Goal: Task Accomplishment & Management: Use online tool/utility

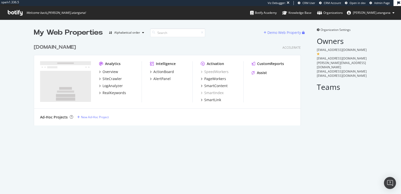
scroll to position [83, 267]
click at [164, 78] on div "AlertPanel" at bounding box center [161, 78] width 17 height 5
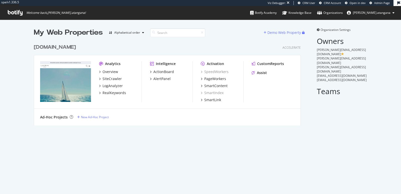
scroll to position [83, 267]
drag, startPoint x: 282, startPoint y: 64, endPoint x: 278, endPoint y: 64, distance: 4.3
click at [282, 64] on div "CustomReports" at bounding box center [273, 63] width 43 height 5
click at [278, 64] on div "CustomReports" at bounding box center [270, 63] width 27 height 5
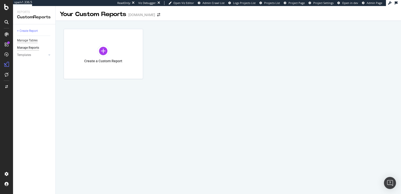
click at [24, 42] on div "Manage Tables" at bounding box center [27, 40] width 21 height 5
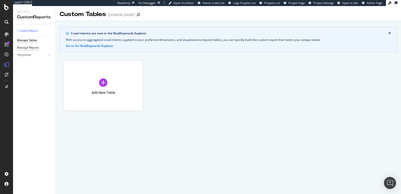
click at [25, 47] on div "Manage Reports" at bounding box center [28, 47] width 22 height 5
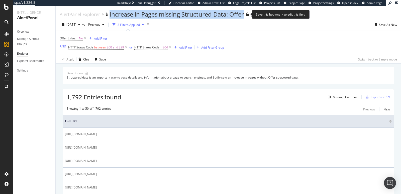
drag, startPoint x: 110, startPoint y: 15, endPoint x: 245, endPoint y: 17, distance: 135.3
click at [245, 17] on div "Increase in Pages missing Structured Data: Offer" at bounding box center [178, 14] width 139 height 9
copy div "Increase in Pages missing Structured Data: Offer"
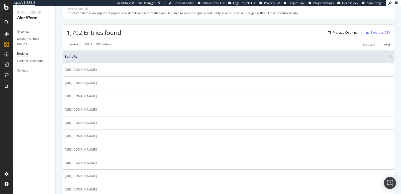
scroll to position [67, 0]
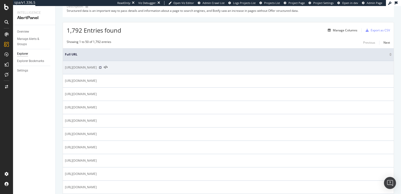
click at [102, 67] on icon at bounding box center [100, 67] width 3 height 3
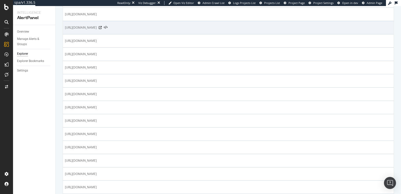
scroll to position [620, 0]
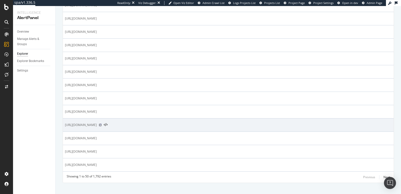
click at [102, 123] on icon at bounding box center [100, 124] width 3 height 3
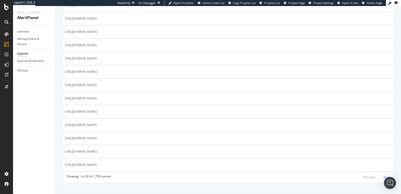
click at [383, 174] on div "Next" at bounding box center [386, 177] width 7 height 6
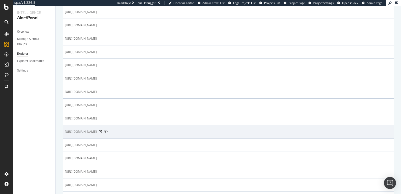
scroll to position [228, 0]
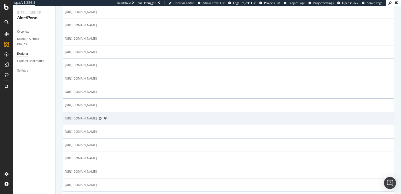
click at [102, 117] on icon at bounding box center [100, 118] width 3 height 3
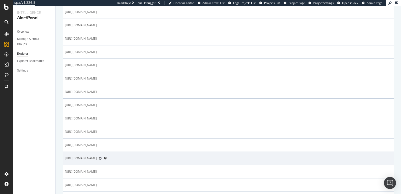
click at [102, 157] on icon at bounding box center [100, 158] width 3 height 3
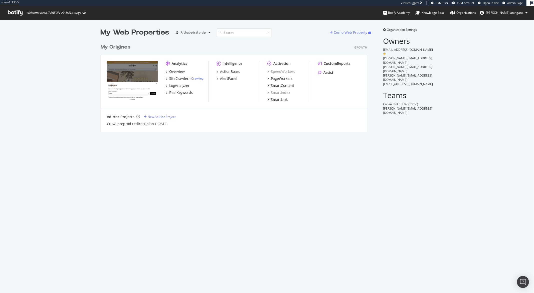
scroll to position [90, 267]
click at [272, 77] on div "PageWorkers" at bounding box center [282, 78] width 22 height 5
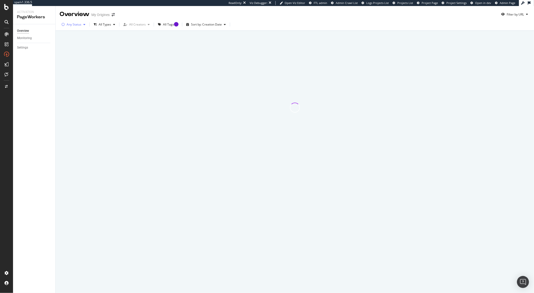
click at [82, 25] on div "button" at bounding box center [84, 24] width 6 height 3
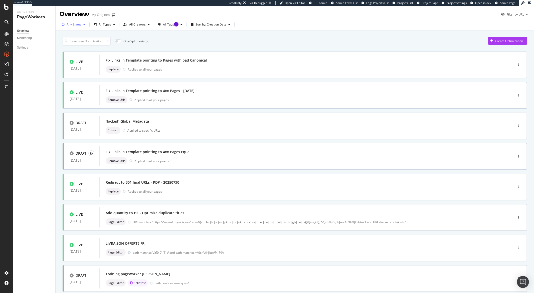
click at [76, 25] on div "Any Status" at bounding box center [74, 24] width 15 height 3
click at [74, 42] on div "Live" at bounding box center [73, 43] width 6 height 4
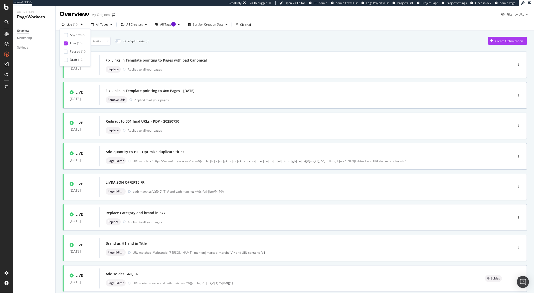
click at [45, 78] on div "Overview Monitoring Settings" at bounding box center [34, 158] width 42 height 269
click at [177, 65] on div "Fix Links in Template pointing to Pages with bad Canonical Replace Applied to a…" at bounding box center [299, 65] width 387 height 16
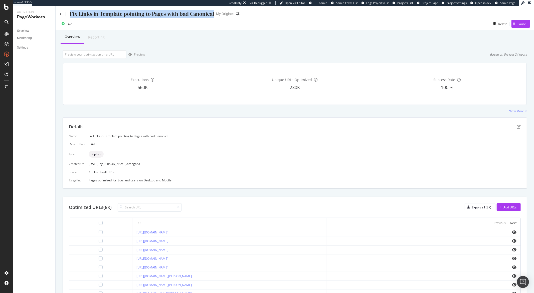
drag, startPoint x: 213, startPoint y: 15, endPoint x: 71, endPoint y: 15, distance: 142.6
click at [71, 15] on div "Fix Links in Template pointing to Pages with bad Canonical My Origines" at bounding box center [152, 14] width 185 height 8
copy div "Fix Links in Template pointing to Pages with bad Canonical"
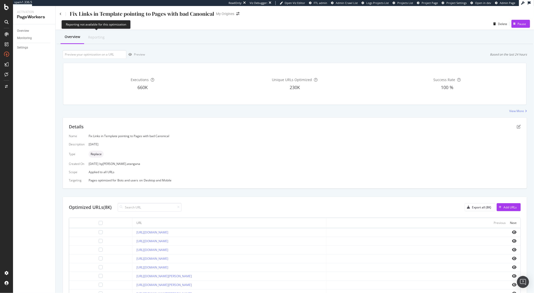
click at [101, 36] on div "Reporting" at bounding box center [96, 37] width 17 height 5
click at [102, 40] on div "Reporting" at bounding box center [96, 37] width 25 height 13
click at [61, 15] on icon at bounding box center [61, 14] width 2 height 3
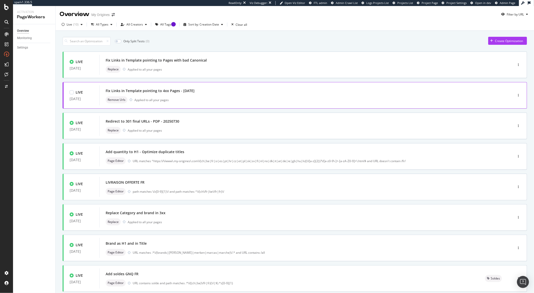
click at [165, 90] on div "Fix Links in Template pointing to 4xx Pages - 18/08/2025" at bounding box center [150, 90] width 89 height 5
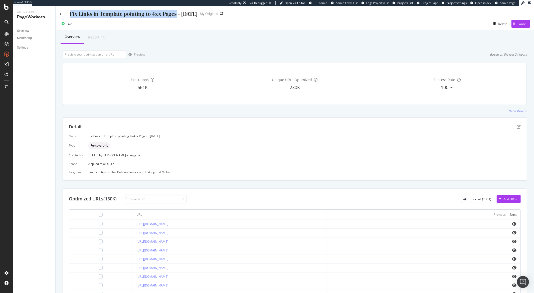
drag, startPoint x: 176, startPoint y: 14, endPoint x: 71, endPoint y: 15, distance: 104.7
click at [71, 15] on div "Fix Links in Template pointing to 4xx Pages - 18/08/2025" at bounding box center [134, 14] width 128 height 8
copy div "Fix Links in Template pointing to 4xx Pages"
click at [26, 32] on div "Overview" at bounding box center [23, 30] width 12 height 5
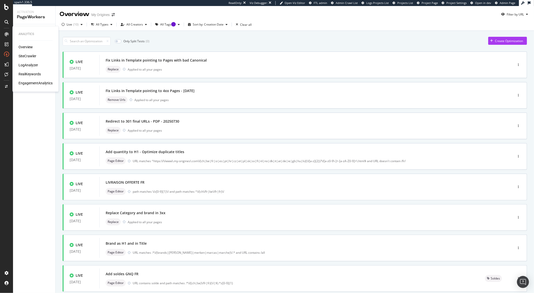
click at [19, 47] on div "Overview" at bounding box center [26, 47] width 14 height 5
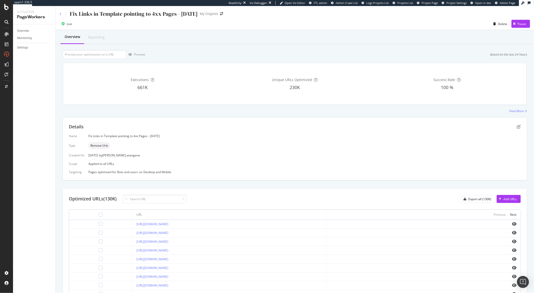
click at [60, 13] on icon at bounding box center [61, 14] width 2 height 3
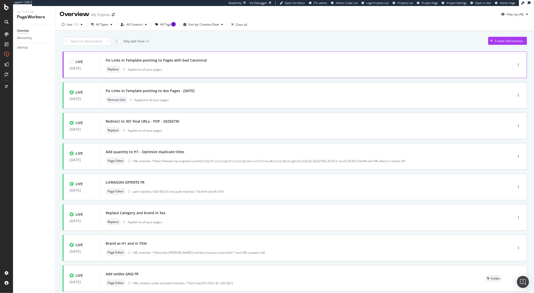
click at [171, 71] on div "Replace Applied to all your pages" at bounding box center [299, 69] width 387 height 7
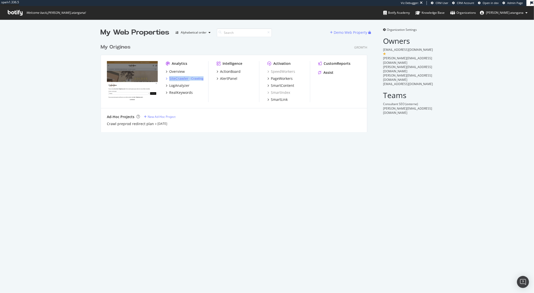
scroll to position [289, 526]
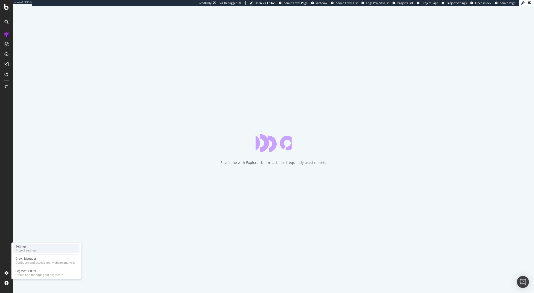
click at [24, 251] on div "Project settings" at bounding box center [26, 251] width 21 height 4
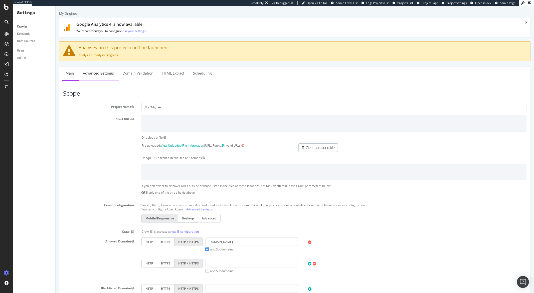
click at [104, 77] on link "Advanced Settings" at bounding box center [98, 74] width 39 height 14
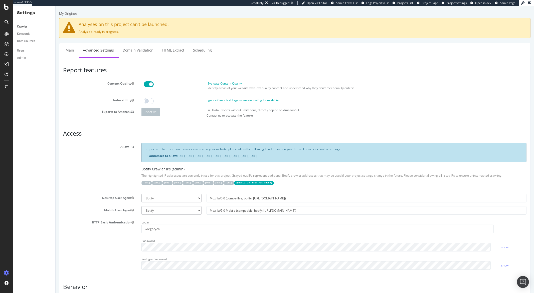
click at [201, 53] on link "Scheduling" at bounding box center [202, 50] width 26 height 14
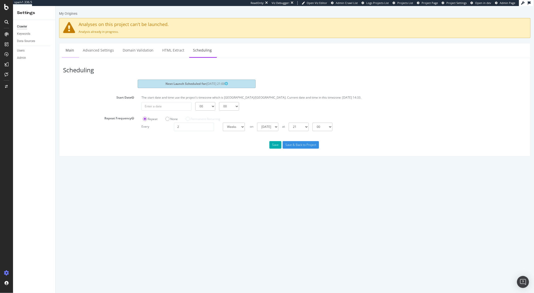
click at [70, 54] on link "Main" at bounding box center [70, 50] width 16 height 14
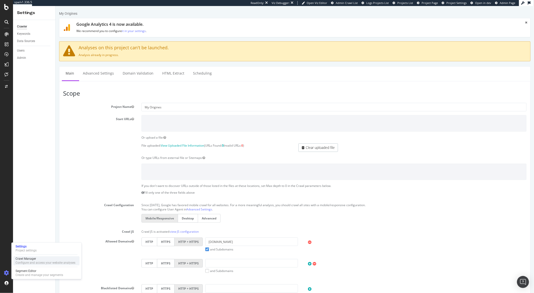
click at [21, 262] on div "Configure and access your website analyses" at bounding box center [46, 263] width 60 height 4
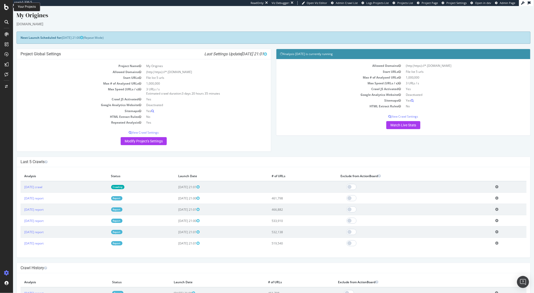
click at [7, 9] on icon at bounding box center [6, 7] width 5 height 6
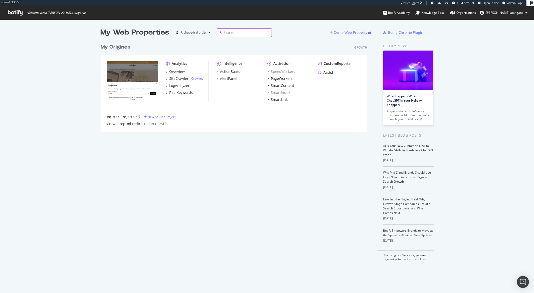
scroll to position [289, 526]
click at [178, 71] on div "Overview" at bounding box center [177, 71] width 16 height 5
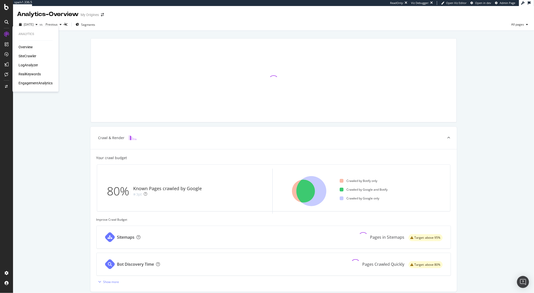
click at [25, 55] on div "SiteCrawler" at bounding box center [28, 56] width 18 height 5
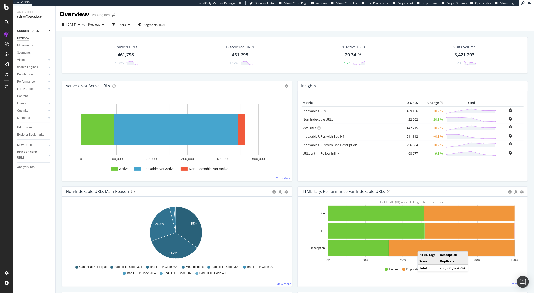
click at [421, 247] on rect "A chart." at bounding box center [452, 249] width 126 height 16
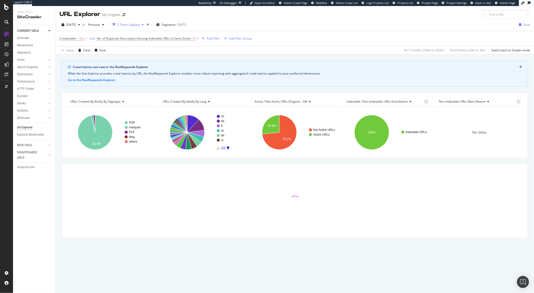
click at [351, 165] on div at bounding box center [295, 201] width 466 height 75
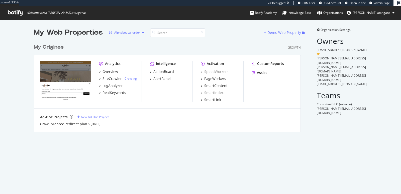
scroll to position [90, 267]
click at [253, 71] on div "Assist" at bounding box center [259, 72] width 15 height 5
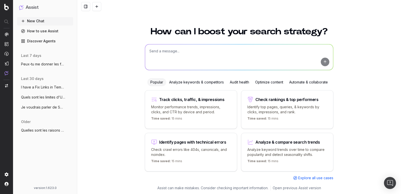
click at [186, 56] on textarea at bounding box center [239, 57] width 188 height 26
type textarea "Donne-moi une explication pour l'usage de Smartlink pour mon client"
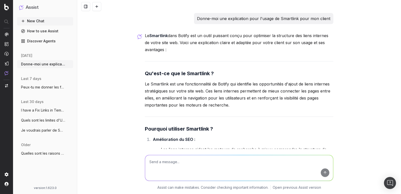
click at [154, 160] on textarea at bounding box center [239, 168] width 188 height 26
type textarea "et Smart content"
drag, startPoint x: 166, startPoint y: 50, endPoint x: 139, endPoint y: 36, distance: 29.8
click at [139, 36] on div "Donne-moi une explication pour l'usage de Smartlink pour mon client Le Smartlin…" at bounding box center [239, 97] width 324 height 194
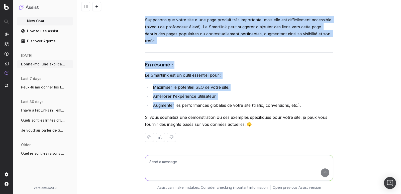
scroll to position [347, 0]
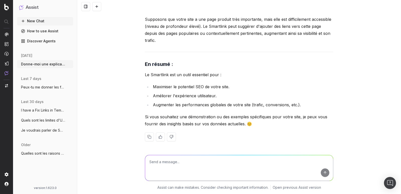
drag, startPoint x: 141, startPoint y: 34, endPoint x: 169, endPoint y: 45, distance: 30.0
click at [169, 45] on div "Donne-moi une explication pour l'usage de Smartlink pour mon client Le Smartlin…" at bounding box center [239, 196] width 192 height 1061
click at [205, 67] on h3 "En résumé :" at bounding box center [239, 64] width 188 height 8
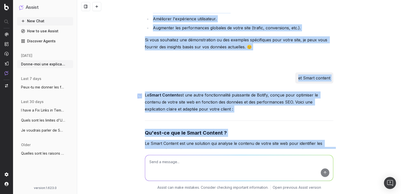
scroll to position [422, 0]
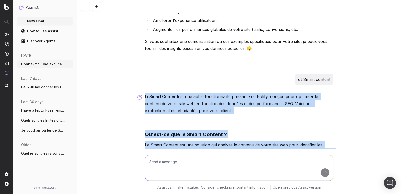
drag, startPoint x: 258, startPoint y: 122, endPoint x: 145, endPoint y: 90, distance: 116.9
copy div "Le Smart Content est une autre fonctionnalité puissante de Botify, conçue pour …"
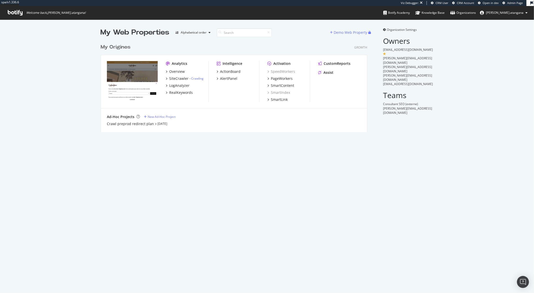
scroll to position [90, 267]
click at [221, 70] on div "Discover SpeedWorkers" at bounding box center [242, 71] width 42 height 9
click at [220, 72] on div "ActionBoard" at bounding box center [230, 71] width 21 height 5
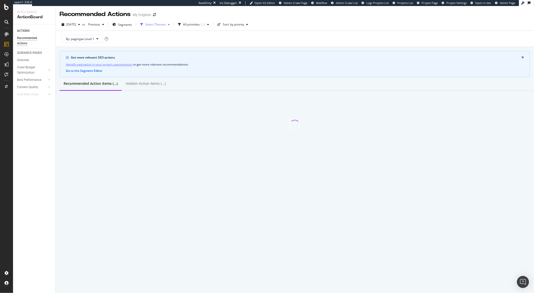
click at [162, 26] on div "Select Themes" at bounding box center [155, 24] width 21 height 3
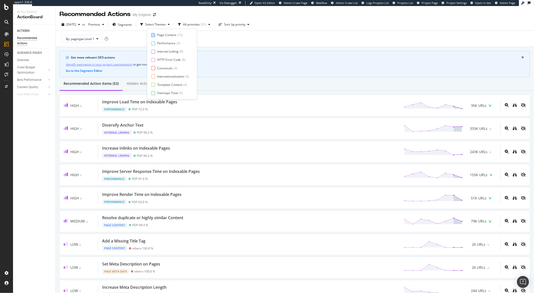
click at [159, 36] on div "Page Content" at bounding box center [166, 35] width 19 height 4
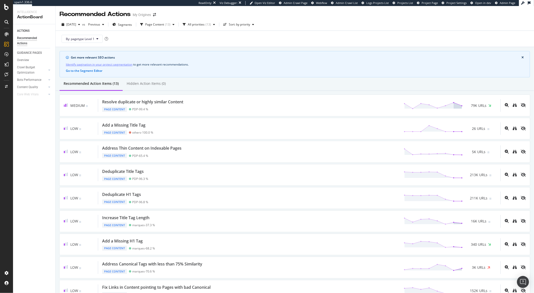
click at [46, 120] on div "ACTIONS Recommended Actions GUIDANCE PAGES Overview Crawl Budget Optimization L…" at bounding box center [34, 158] width 42 height 269
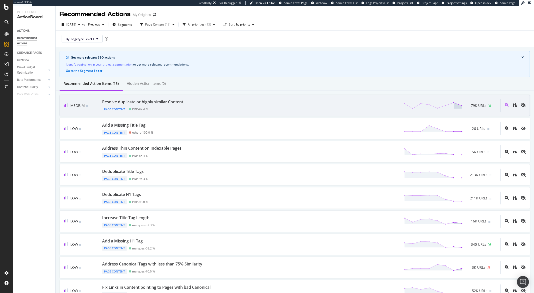
click at [151, 99] on div "Resolve duplicate or highly similar Content" at bounding box center [142, 102] width 81 height 6
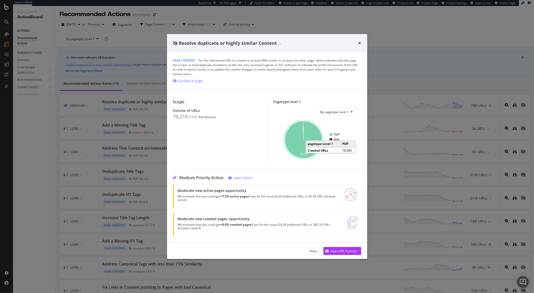
click at [290, 138] on icon "A chart." at bounding box center [303, 139] width 37 height 37
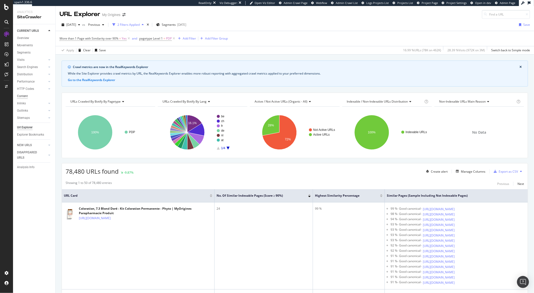
click at [26, 96] on div "Content" at bounding box center [22, 96] width 11 height 5
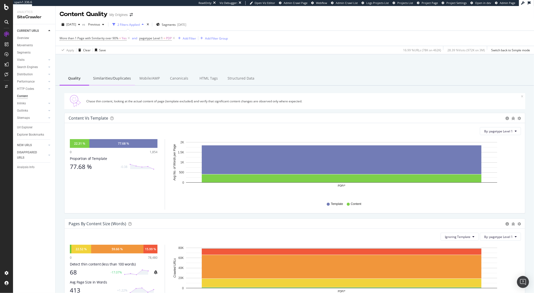
click at [113, 81] on div "Similarities/Duplicates" at bounding box center [112, 79] width 46 height 14
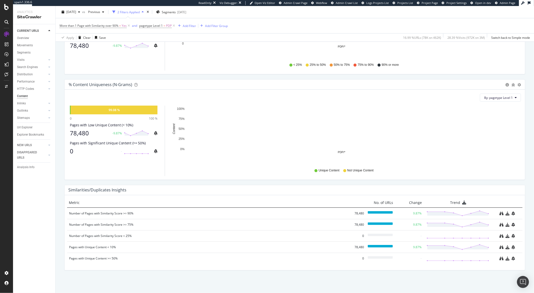
scroll to position [32, 0]
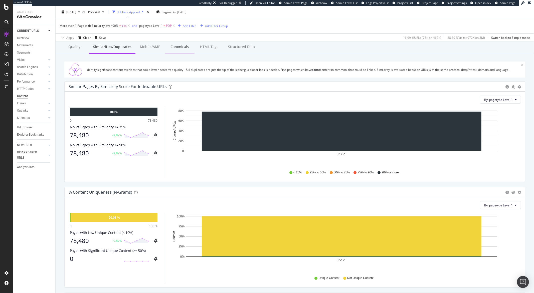
click at [179, 51] on div "Canonicals" at bounding box center [180, 47] width 30 height 14
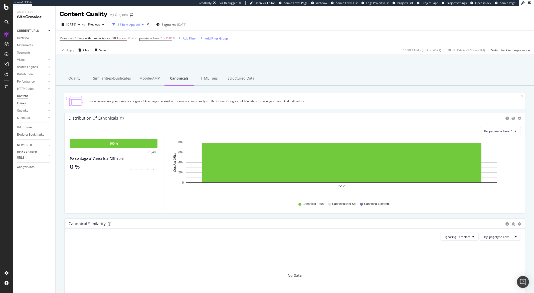
click at [23, 104] on div "Inlinks" at bounding box center [21, 103] width 9 height 5
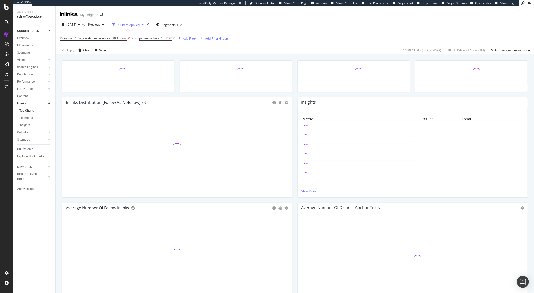
click at [128, 38] on icon at bounding box center [129, 38] width 4 height 5
click at [94, 38] on icon at bounding box center [94, 38] width 4 height 5
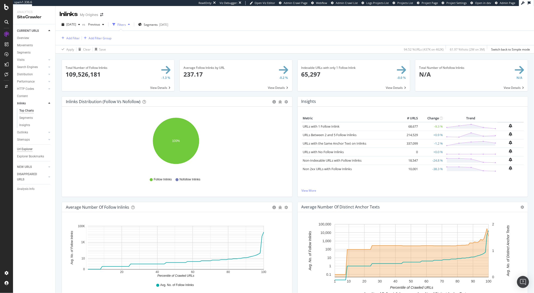
click at [24, 149] on div "Url Explorer" at bounding box center [25, 149] width 16 height 5
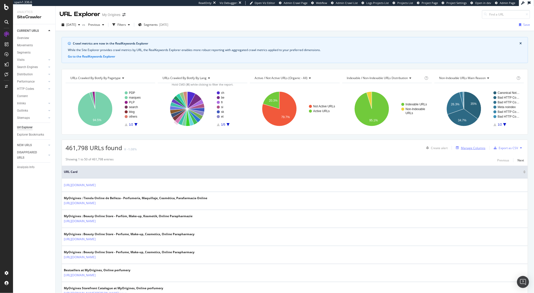
click at [474, 149] on div "Manage Columns" at bounding box center [473, 148] width 25 height 4
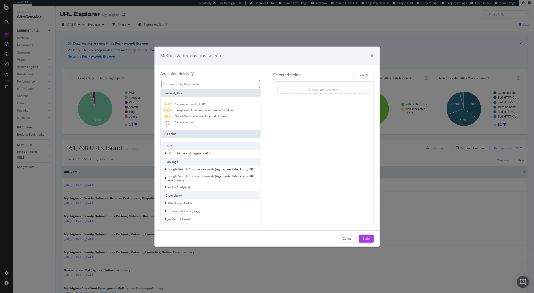
click at [212, 87] on input "modal" at bounding box center [214, 84] width 91 height 8
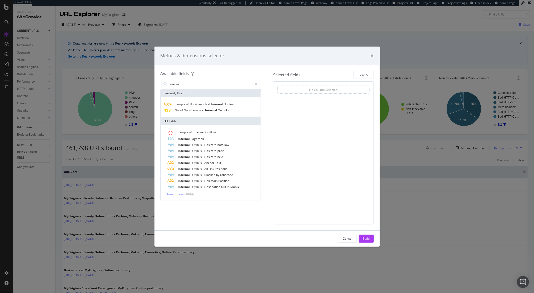
type input "internal"
click at [198, 86] on input "internal" at bounding box center [210, 84] width 83 height 8
click at [179, 195] on span "Show 10 more" at bounding box center [175, 194] width 19 height 4
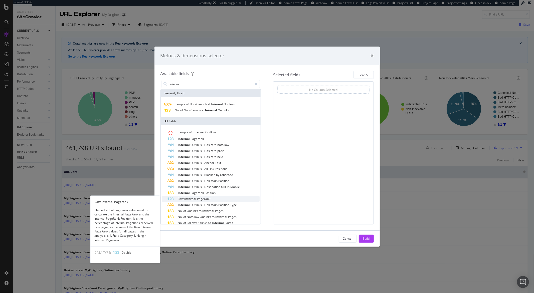
scroll to position [37, 0]
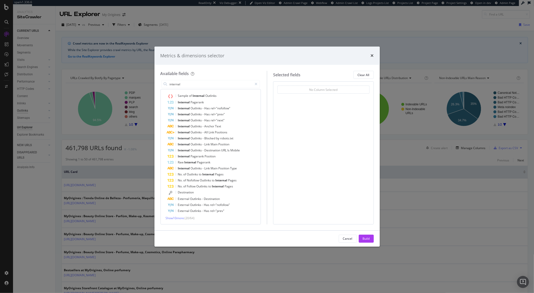
click at [23, 112] on div "Metrics & dimensions selector Available fields internal Recently Used Sample of…" at bounding box center [267, 146] width 534 height 293
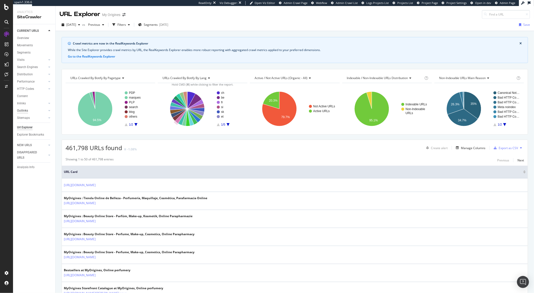
click at [27, 111] on div "Outlinks" at bounding box center [22, 110] width 11 height 5
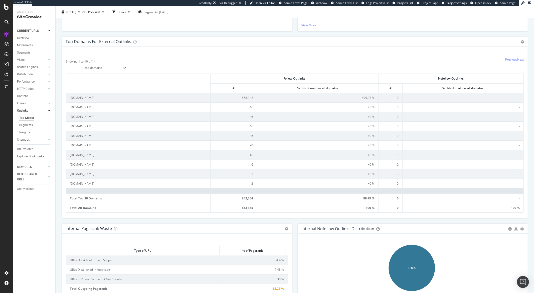
scroll to position [303, 0]
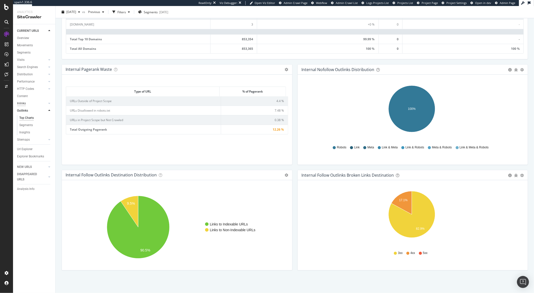
click at [25, 102] on div "Inlinks" at bounding box center [21, 103] width 9 height 5
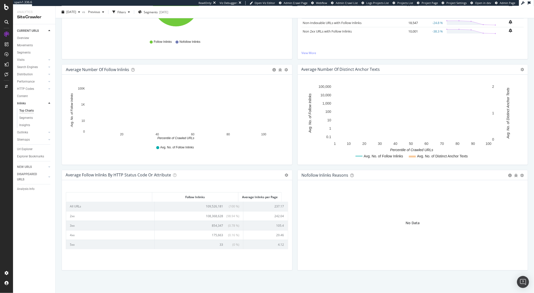
scroll to position [10, 0]
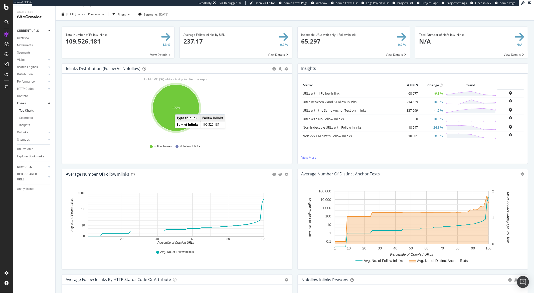
click at [180, 110] on ellipse "A chart." at bounding box center [176, 108] width 47 height 47
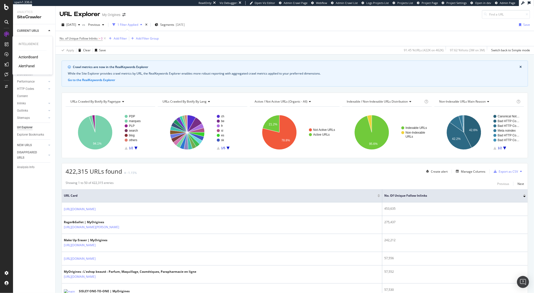
click at [24, 57] on div "ActionBoard" at bounding box center [29, 57] width 20 height 5
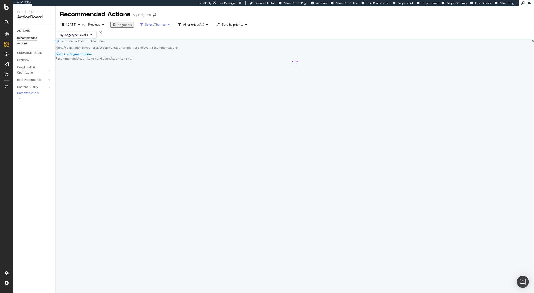
click at [170, 25] on icon "button" at bounding box center [169, 24] width 2 height 3
click at [173, 54] on div "Internal Linking" at bounding box center [161, 56] width 21 height 4
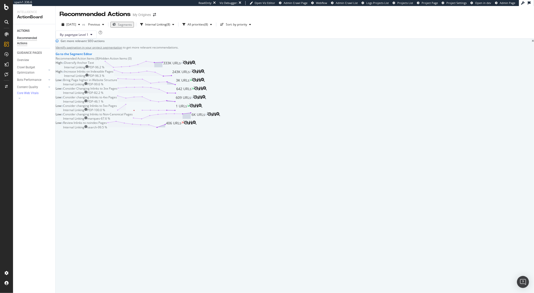
click at [34, 142] on div "ACTIONS Recommended Actions GUIDANCE PAGES Overview Crawl Budget Optimization L…" at bounding box center [34, 158] width 42 height 269
click at [117, 91] on div "Consider Changing Inlinks to 3xx Pages" at bounding box center [90, 88] width 54 height 4
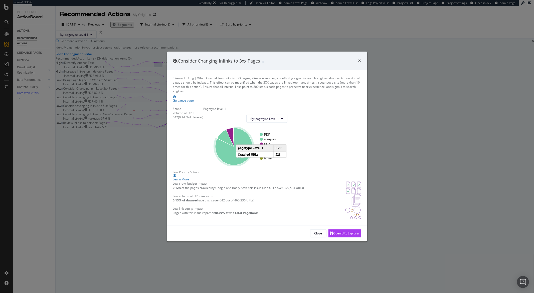
click at [253, 144] on icon "A chart." at bounding box center [233, 146] width 37 height 37
click at [35, 184] on div "Consider Changing Inlinks to 3xx Pages Internal Linking | When internal links p…" at bounding box center [267, 146] width 534 height 293
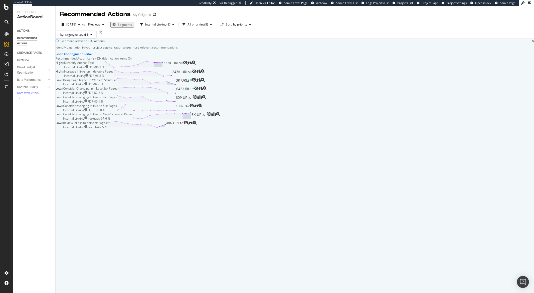
click at [117, 99] on div "Consider changing Inlinks to 4xx Pages" at bounding box center [90, 97] width 54 height 4
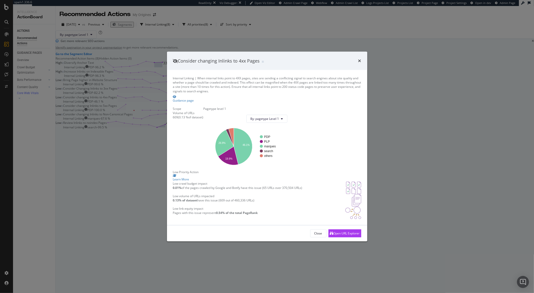
click at [288, 115] on button "By: pagetype Level 1" at bounding box center [267, 119] width 41 height 8
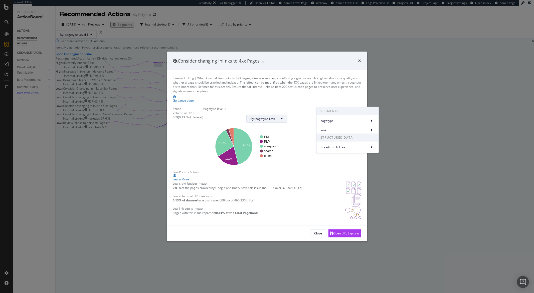
click at [357, 58] on div "Consider changing Inlinks to 4xx Pages" at bounding box center [267, 61] width 188 height 7
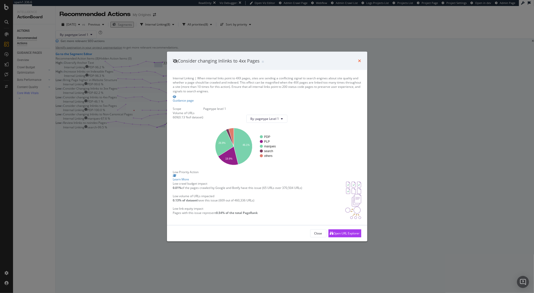
click at [359, 59] on icon "times" at bounding box center [360, 61] width 3 height 4
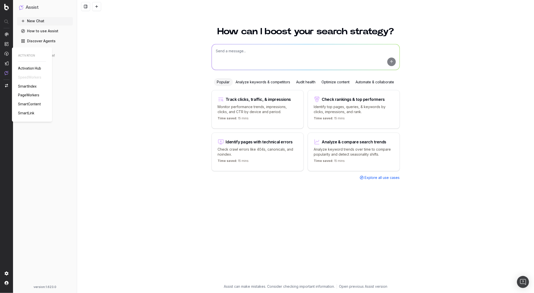
click at [7, 54] on img at bounding box center [7, 54] width 4 height 4
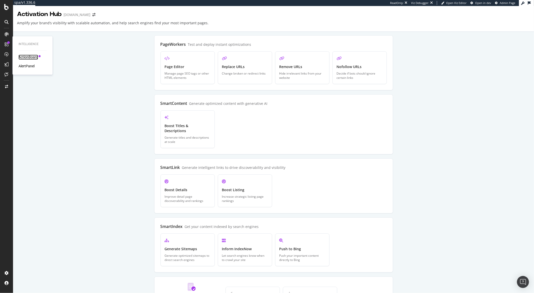
click at [23, 59] on div "ActionBoard" at bounding box center [29, 57] width 20 height 5
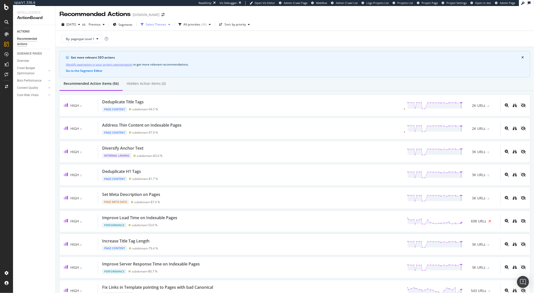
click at [166, 25] on div "Select Themes" at bounding box center [156, 24] width 21 height 3
click at [166, 53] on div "Internal Linking" at bounding box center [170, 52] width 21 height 4
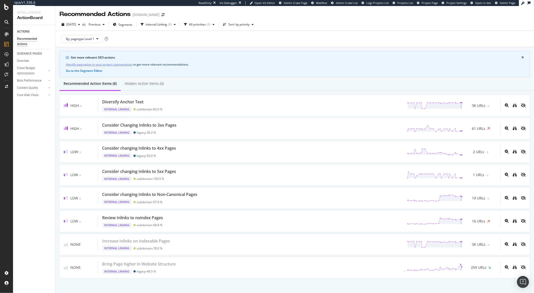
click at [21, 131] on div "ACTIONS Recommended Actions GUIDANCE PAGES Overview Crawl Budget Optimization L…" at bounding box center [34, 159] width 42 height 268
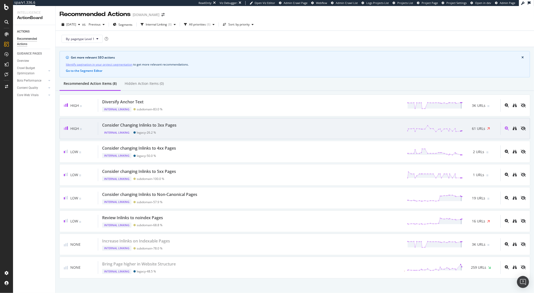
click at [145, 123] on div "Consider Changing Inlinks to 3xx Pages" at bounding box center [139, 126] width 74 height 6
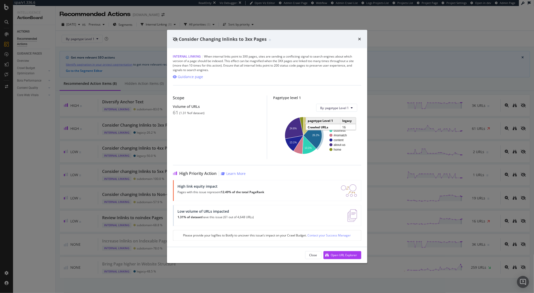
click at [315, 137] on icon "A chart." at bounding box center [313, 135] width 19 height 27
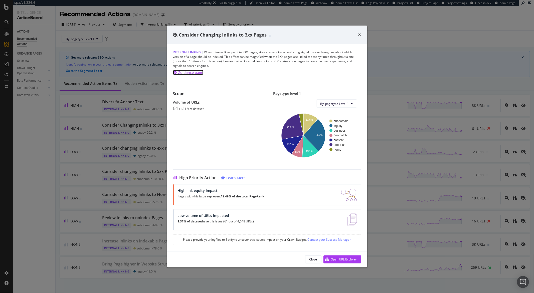
click at [197, 73] on div "Guidance page" at bounding box center [190, 72] width 25 height 5
click at [336, 258] on div "Open URL Explorer" at bounding box center [344, 260] width 26 height 4
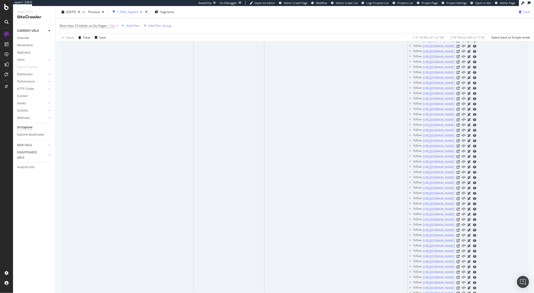
scroll to position [635, 0]
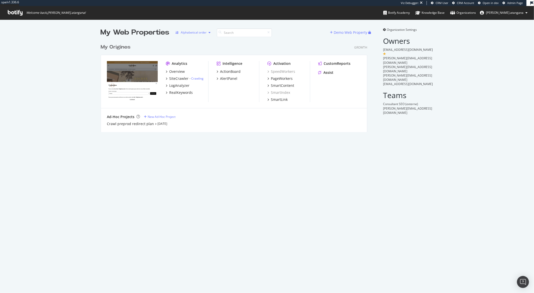
scroll to position [90, 267]
click at [280, 80] on div "PageWorkers" at bounding box center [282, 78] width 22 height 5
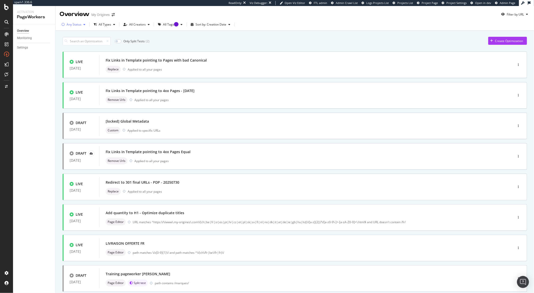
click at [76, 27] on div "Any Status" at bounding box center [74, 25] width 28 height 8
click at [79, 42] on div "( 10 )" at bounding box center [79, 43] width 6 height 4
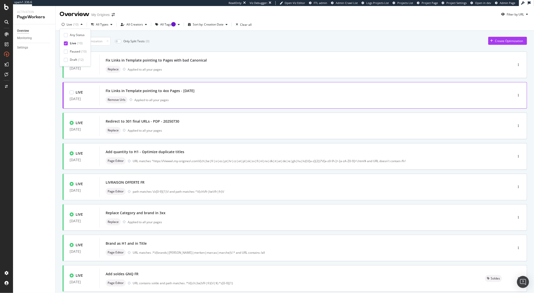
click at [192, 85] on div "LIVE [DATE] Fix Links in Template pointing to 4xx Pages - [DATE] Remove Urls Ap…" at bounding box center [295, 95] width 465 height 27
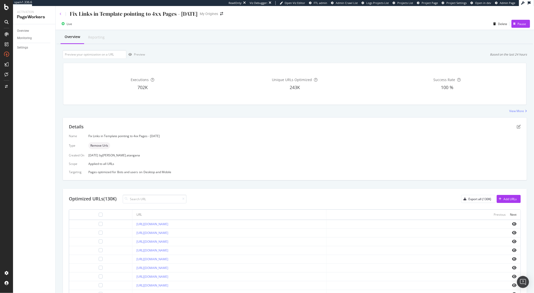
click at [61, 15] on icon at bounding box center [61, 14] width 2 height 3
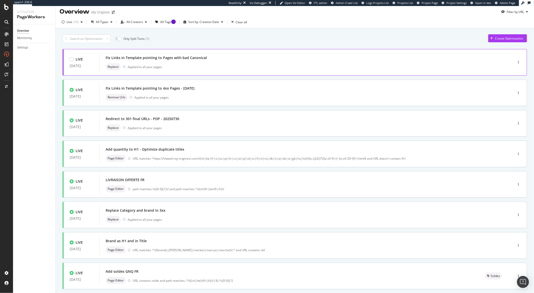
scroll to position [14, 0]
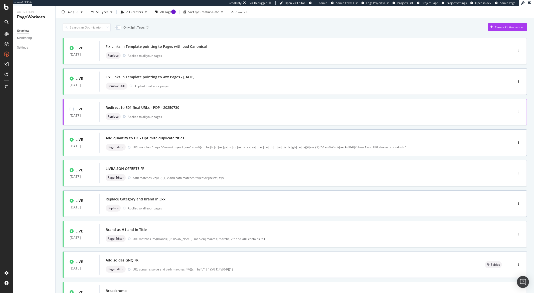
click at [171, 101] on div "LIVE [DATE] Redirect to 301 final URLs - PDP - 20250730 Replace Applied to all …" at bounding box center [295, 112] width 465 height 27
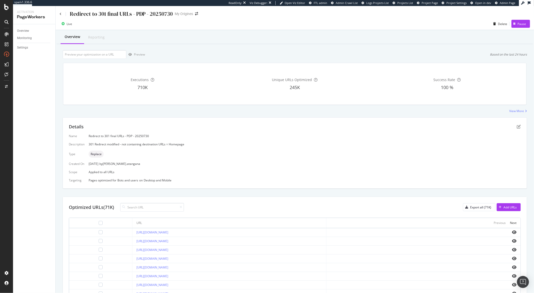
click at [131, 15] on div "Redirect to 301 final URLs - PDP - 20250730" at bounding box center [121, 14] width 103 height 8
drag, startPoint x: 131, startPoint y: 15, endPoint x: 77, endPoint y: 15, distance: 53.9
click at [77, 15] on div "Redirect to 301 final URLs - PDP - 20250730" at bounding box center [121, 14] width 103 height 8
copy div "Redirect to 301 final URLs"
click at [61, 16] on div "Redirect to 301 final URLs - PDP - 20250730" at bounding box center [116, 14] width 113 height 8
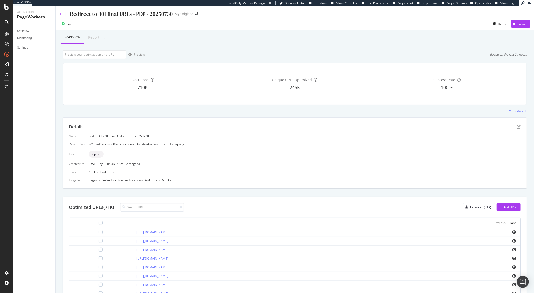
click at [60, 15] on icon at bounding box center [61, 14] width 2 height 3
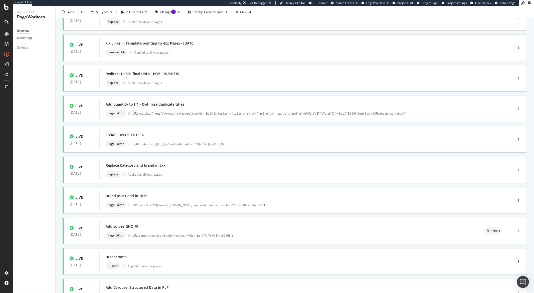
scroll to position [63, 0]
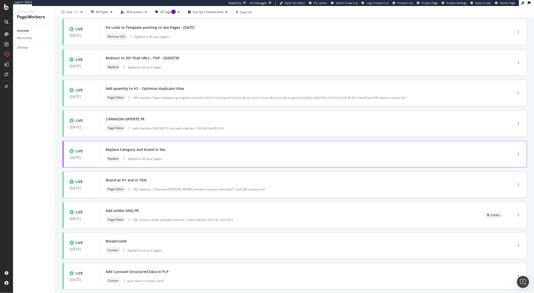
click at [175, 151] on div "Replace Category and brand in 3xx" at bounding box center [299, 149] width 387 height 7
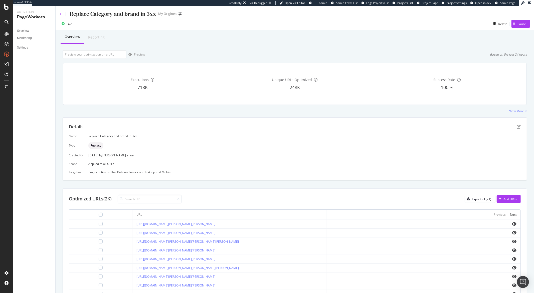
click at [60, 15] on icon at bounding box center [61, 14] width 2 height 3
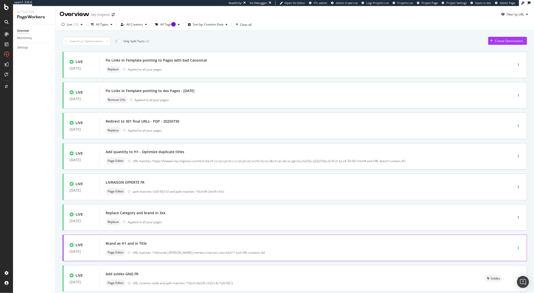
click at [107, 242] on div "Brand as H1 and in Title" at bounding box center [126, 243] width 41 height 5
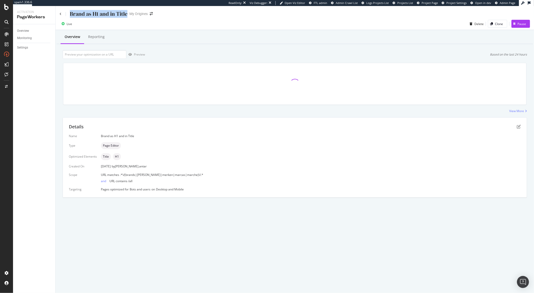
drag, startPoint x: 126, startPoint y: 15, endPoint x: 69, endPoint y: 15, distance: 56.9
click at [69, 15] on div "Brand as H1 and in Title" at bounding box center [94, 14] width 68 height 8
click at [60, 13] on icon at bounding box center [61, 14] width 2 height 3
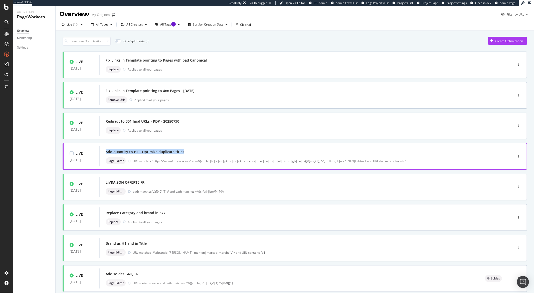
drag, startPoint x: 184, startPoint y: 151, endPoint x: 102, endPoint y: 151, distance: 81.4
click at [102, 151] on div "Add quantity to H1 - Optimize duplicate titles Page Editor URL matches ^https:\…" at bounding box center [298, 157] width 399 height 20
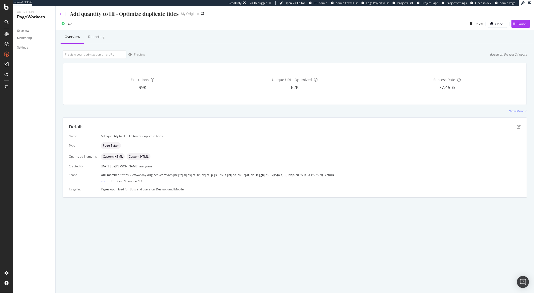
click at [60, 15] on icon at bounding box center [61, 14] width 2 height 3
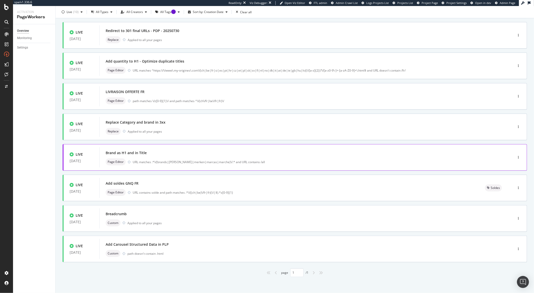
scroll to position [92, 0]
click at [141, 183] on div "Add soldes GNQ FR" at bounding box center [290, 182] width 368 height 7
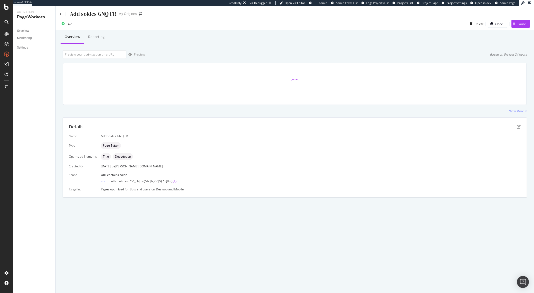
click at [62, 14] on div "Add soldes GNQ FR" at bounding box center [88, 14] width 57 height 8
click at [61, 14] on icon at bounding box center [61, 14] width 2 height 3
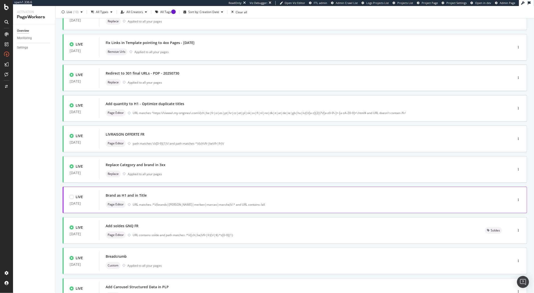
scroll to position [92, 0]
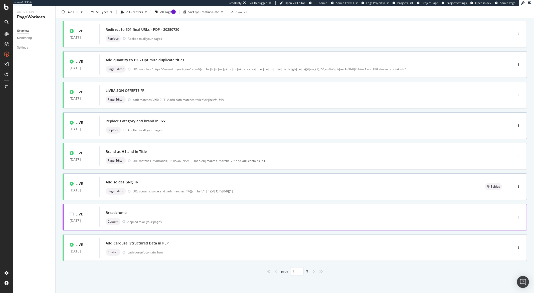
click at [141, 211] on div "Breadcrumb" at bounding box center [299, 212] width 387 height 7
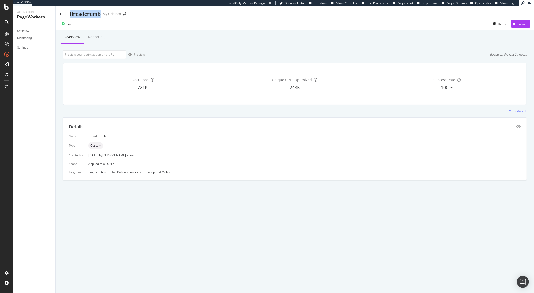
drag, startPoint x: 100, startPoint y: 14, endPoint x: 68, endPoint y: 15, distance: 31.9
click at [68, 15] on div "Breadcrumb" at bounding box center [80, 14] width 41 height 8
copy div "Breadcrumb"
click at [62, 14] on div "Breadcrumb" at bounding box center [80, 14] width 41 height 8
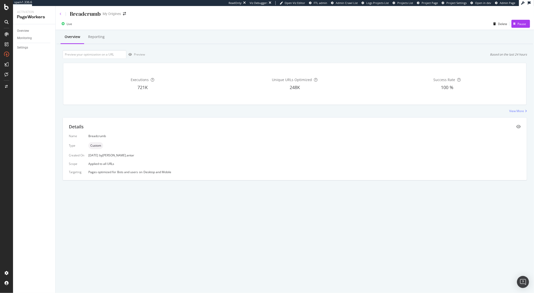
click at [61, 14] on icon at bounding box center [61, 14] width 2 height 3
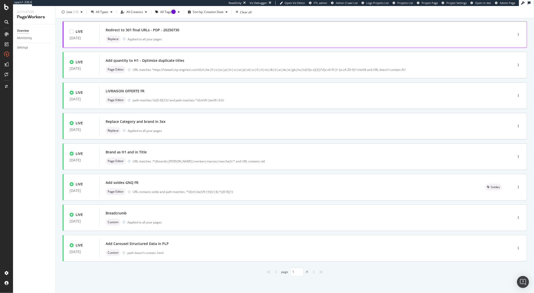
scroll to position [92, 0]
drag, startPoint x: 168, startPoint y: 242, endPoint x: 102, endPoint y: 242, distance: 65.6
click at [102, 242] on div "Add Carousel Structured Data in PLP Custom path doesn't contain .html" at bounding box center [298, 248] width 399 height 20
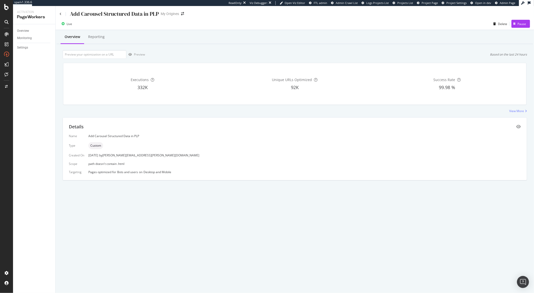
click at [130, 13] on div "Add Carousel Structured Data in PLP" at bounding box center [114, 14] width 89 height 8
copy div "Add Carousel Structured Data in PLP"
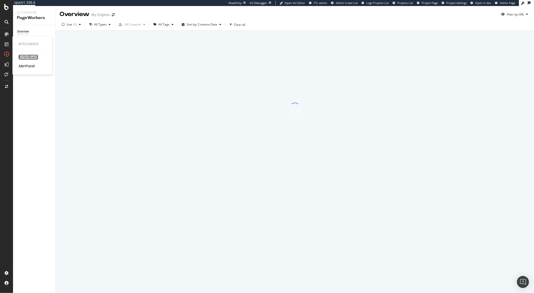
click at [22, 56] on div "ActionBoard" at bounding box center [29, 57] width 20 height 5
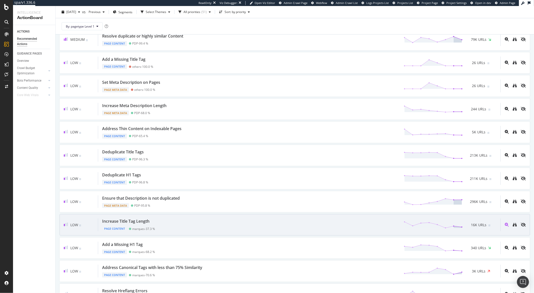
scroll to position [336, 0]
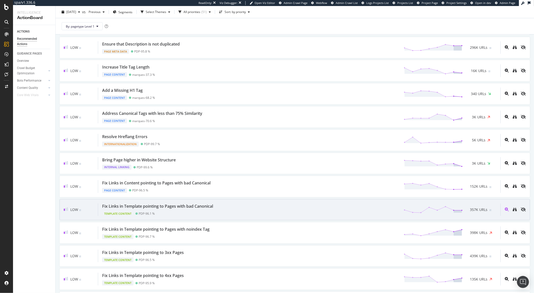
click at [242, 209] on div "Fix Links in Template pointing to Pages with bad Canonical Template Content PDP…" at bounding box center [299, 210] width 403 height 13
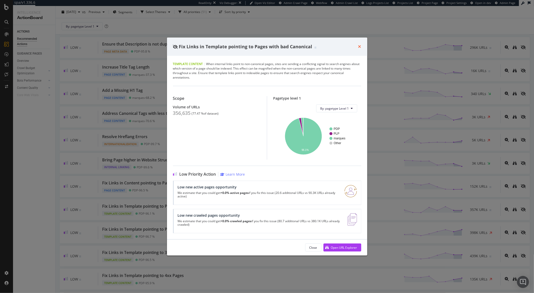
click at [361, 47] on icon "times" at bounding box center [360, 47] width 3 height 4
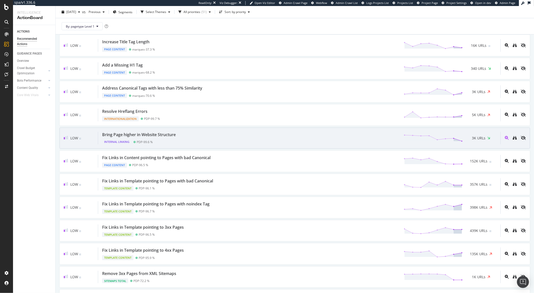
scroll to position [478, 0]
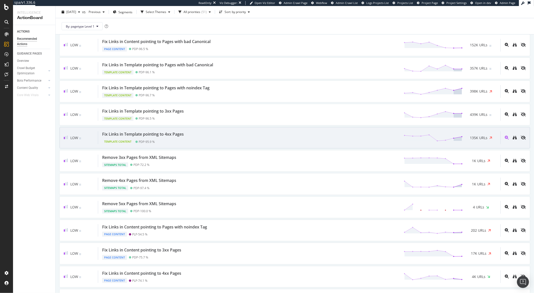
click at [160, 144] on div "Template Content PDP - 95.9 %" at bounding box center [144, 140] width 84 height 7
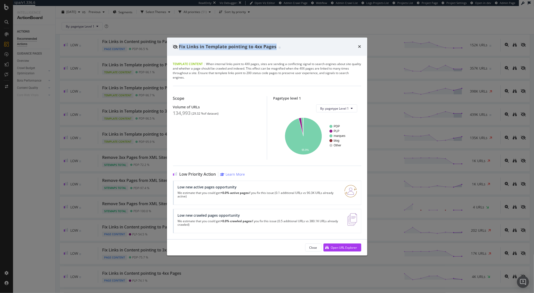
drag, startPoint x: 275, startPoint y: 47, endPoint x: 179, endPoint y: 48, distance: 95.5
click at [179, 48] on span "Fix Links in Template pointing to 4xx Pages" at bounding box center [228, 47] width 98 height 6
copy span "Fix Links in Template pointing to 4xx Pages"
click at [361, 47] on icon "times" at bounding box center [360, 47] width 3 height 4
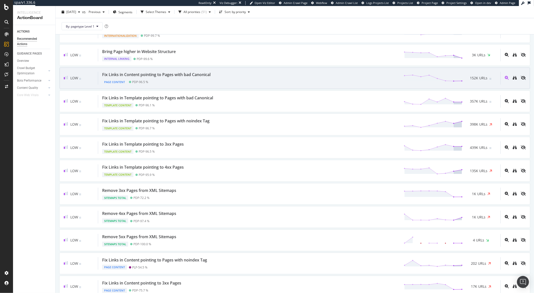
scroll to position [441, 0]
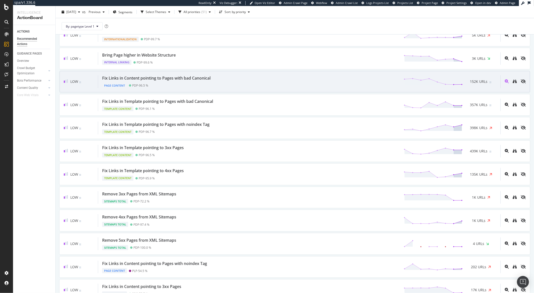
click at [172, 88] on div "Page Content PDP - 96.5 %" at bounding box center [157, 84] width 110 height 7
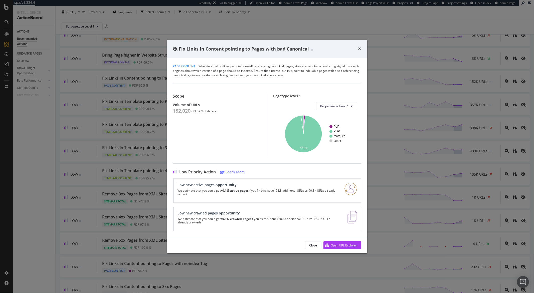
click at [360, 52] on div "Fix Links in Content pointing to Pages with bad Canonical" at bounding box center [267, 49] width 200 height 19
click at [360, 49] on icon "times" at bounding box center [360, 49] width 3 height 4
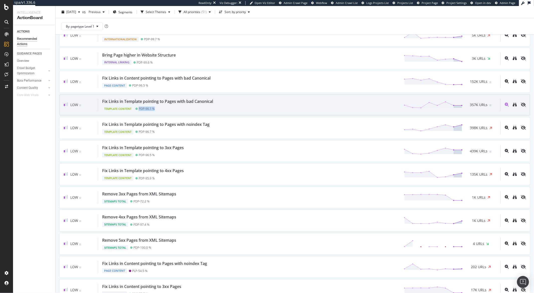
click at [206, 108] on div "Template Content PDP - 96.1 %" at bounding box center [158, 107] width 113 height 7
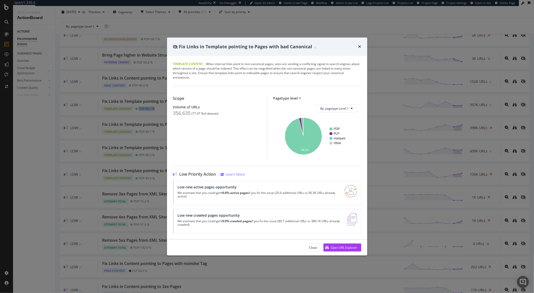
scroll to position [441, 0]
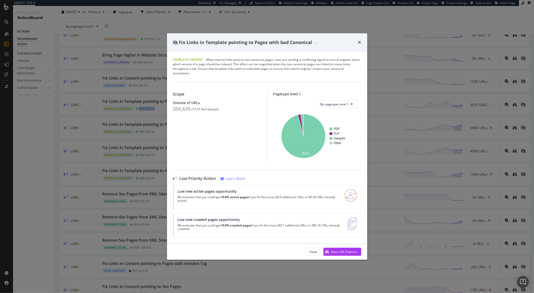
drag, startPoint x: 361, startPoint y: 41, endPoint x: 315, endPoint y: 48, distance: 46.7
click at [361, 41] on icon "times" at bounding box center [360, 42] width 3 height 4
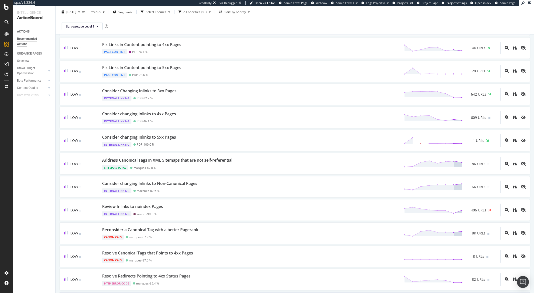
scroll to position [856, 0]
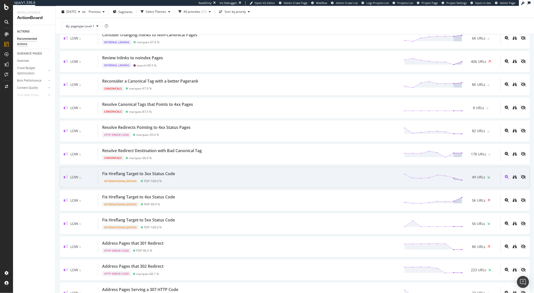
click at [165, 177] on div "Fix Hreflang Target to 3xx Status Code" at bounding box center [138, 174] width 73 height 6
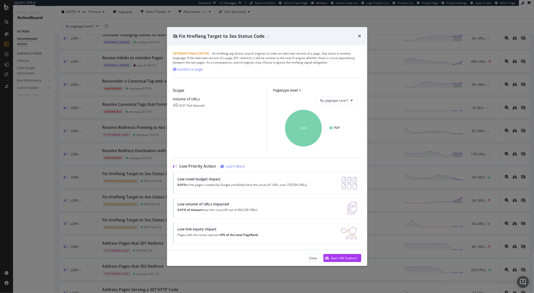
click at [38, 163] on div "Fix Hreflang Target to 3xx Status Code Internationalization | An hreflang tag d…" at bounding box center [267, 146] width 534 height 293
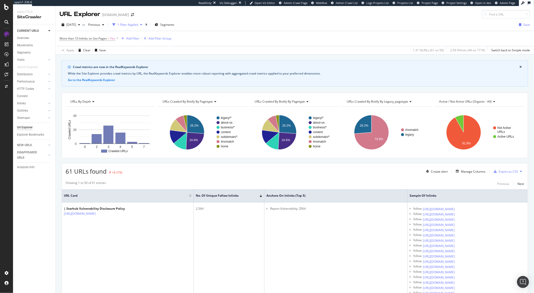
scroll to position [635, 0]
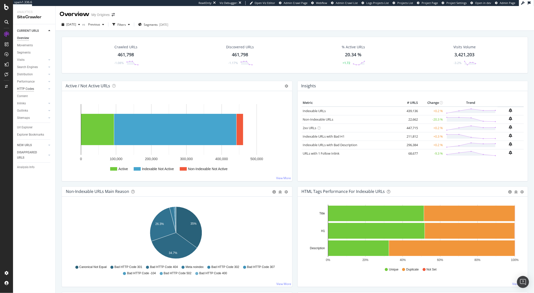
click at [28, 86] on div "HTTP Codes" at bounding box center [25, 88] width 17 height 5
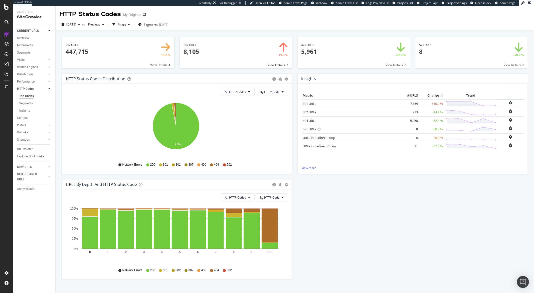
click at [305, 104] on link "301 URLs" at bounding box center [310, 103] width 14 height 5
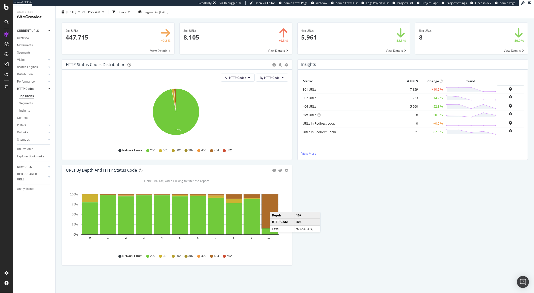
scroll to position [25, 0]
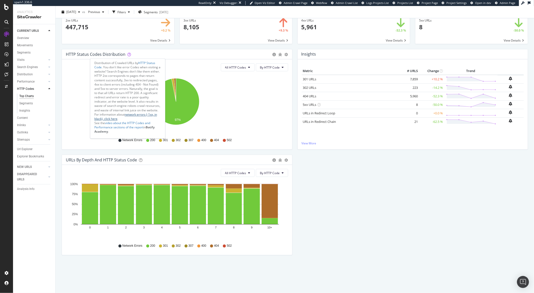
click at [132, 116] on link "network errors (-1xx, in black), click here" at bounding box center [125, 116] width 63 height 9
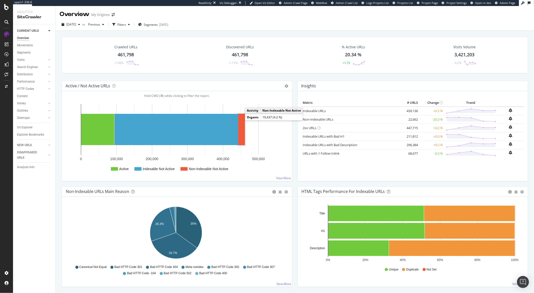
click at [242, 125] on rect "A chart." at bounding box center [241, 129] width 7 height 31
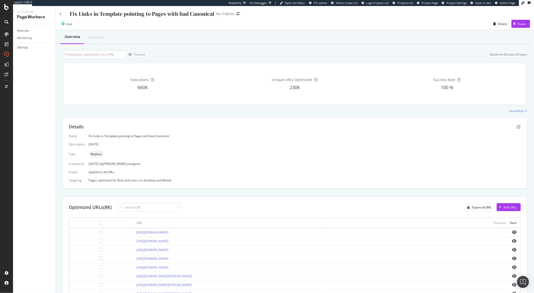
click at [63, 12] on div "Fix Links in Template pointing to Pages with bad Canonical" at bounding box center [137, 14] width 155 height 8
click at [62, 14] on div "Fix Links in Template pointing to Pages with bad Canonical" at bounding box center [137, 14] width 155 height 8
click at [61, 13] on icon at bounding box center [61, 14] width 2 height 3
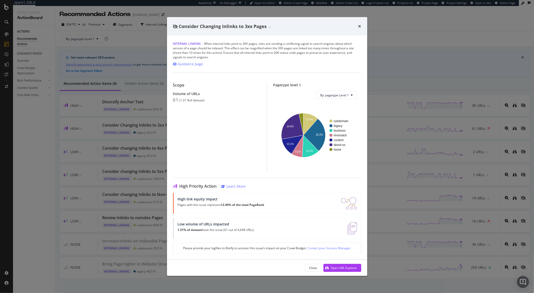
click at [362, 26] on div "Consider Changing Inlinks to 3xx Pages" at bounding box center [267, 26] width 200 height 19
click at [361, 27] on icon "times" at bounding box center [360, 26] width 3 height 4
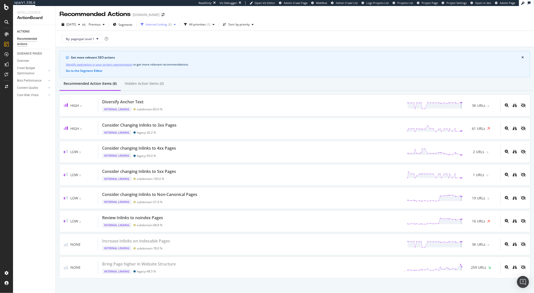
click at [178, 25] on div "button" at bounding box center [175, 24] width 6 height 3
click at [157, 36] on div at bounding box center [156, 35] width 4 height 4
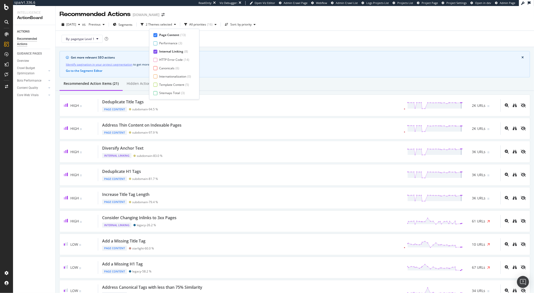
click at [157, 51] on div at bounding box center [156, 52] width 4 height 4
click at [279, 39] on div "By: pagetype Level 1" at bounding box center [295, 39] width 471 height 16
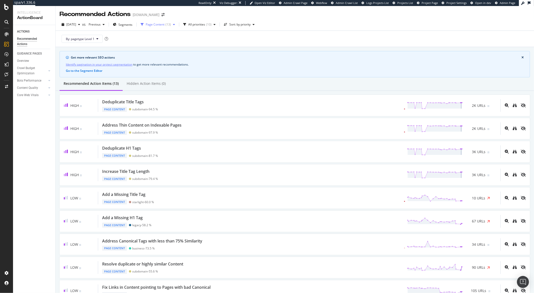
click at [165, 25] on div "Page Content" at bounding box center [155, 24] width 19 height 3
click at [157, 35] on div "Page Content ( 13 )" at bounding box center [173, 35] width 38 height 4
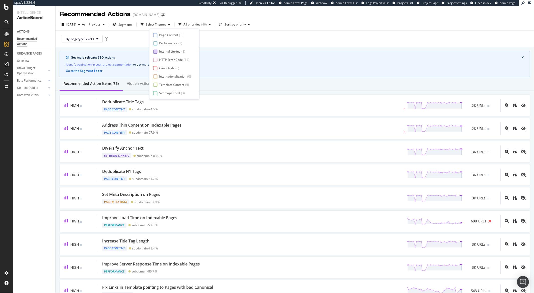
click at [157, 50] on div at bounding box center [156, 52] width 4 height 4
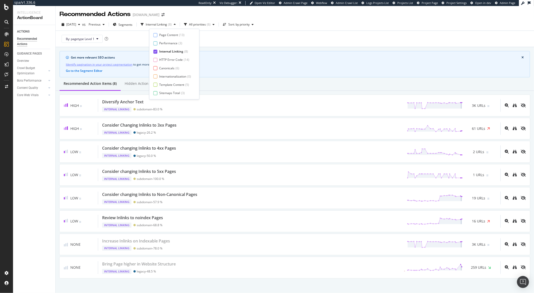
click at [157, 51] on div at bounding box center [156, 52] width 4 height 4
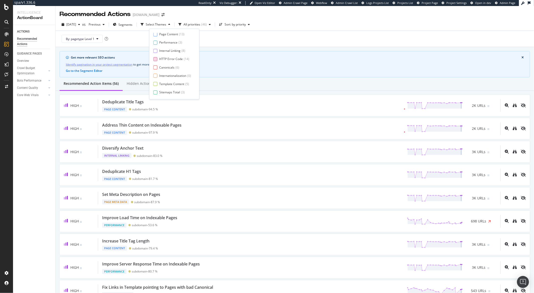
scroll to position [1, 0]
click at [155, 35] on div at bounding box center [156, 34] width 4 height 4
click at [157, 35] on div at bounding box center [156, 34] width 4 height 4
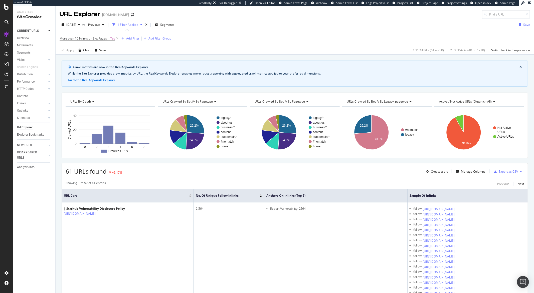
scroll to position [635, 0]
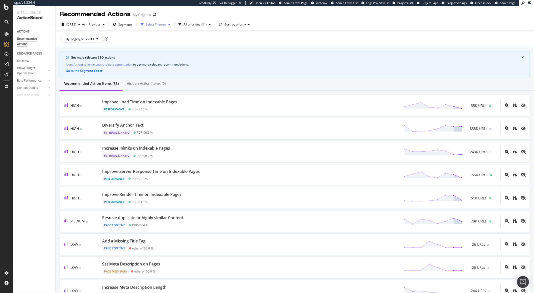
click at [166, 26] on div "Select Themes" at bounding box center [156, 24] width 21 height 3
click at [168, 35] on div "Page Content" at bounding box center [167, 35] width 19 height 4
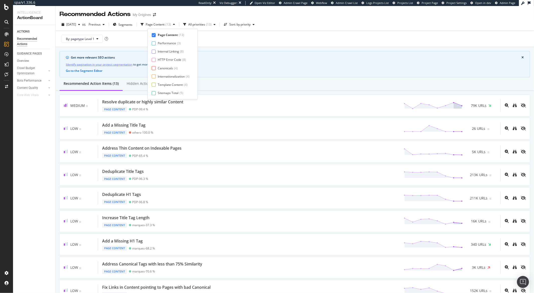
click at [256, 40] on div "By: pagetype Level 1" at bounding box center [295, 39] width 471 height 16
click at [164, 24] on div "Page Content" at bounding box center [155, 24] width 19 height 3
click at [154, 36] on icon at bounding box center [154, 35] width 2 height 3
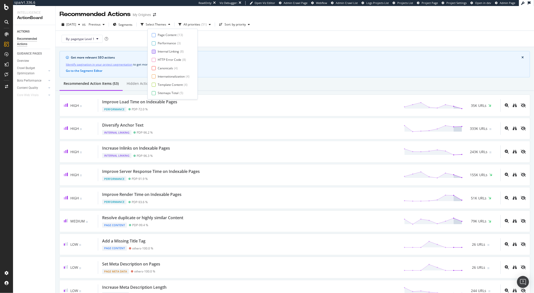
click at [156, 51] on div "Internal Linking ( 8 )" at bounding box center [171, 52] width 38 height 4
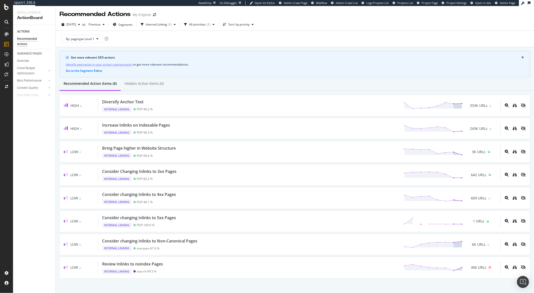
click at [257, 49] on div "Get more relevant SEO actions Identify pagination in your project segmentation …" at bounding box center [295, 164] width 479 height 235
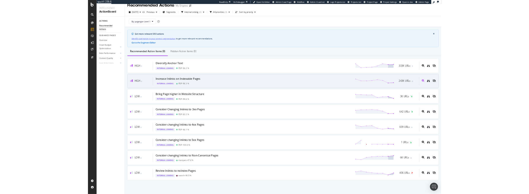
scroll to position [7, 0]
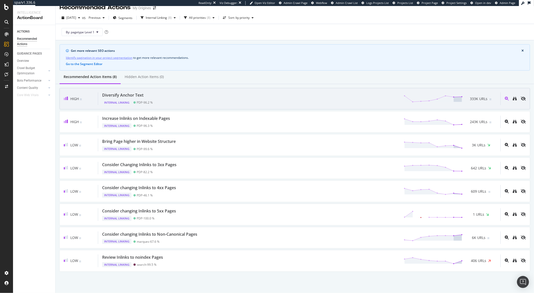
click at [177, 91] on div "High Diversify Anchor Text Internal Linking PDP - 96.2 % 333K URLs" at bounding box center [295, 98] width 471 height 21
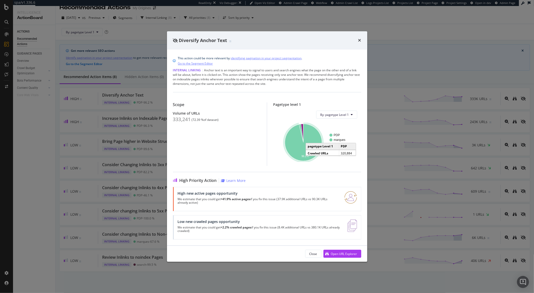
click at [311, 145] on icon "A chart." at bounding box center [303, 142] width 37 height 37
click at [360, 41] on icon "times" at bounding box center [360, 40] width 3 height 4
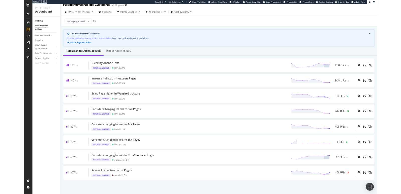
scroll to position [4, 0]
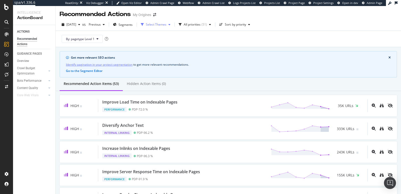
click at [165, 25] on div "Select Themes" at bounding box center [156, 24] width 21 height 3
click at [262, 45] on div "By: pagetype Level 1" at bounding box center [228, 39] width 337 height 16
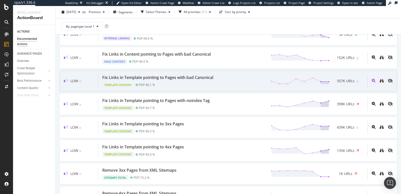
scroll to position [458, 0]
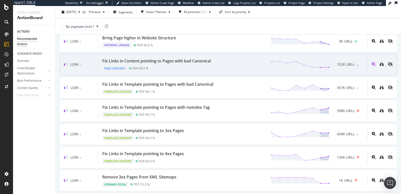
click at [159, 65] on div "Page Content PDP - 96.5 %" at bounding box center [157, 67] width 110 height 7
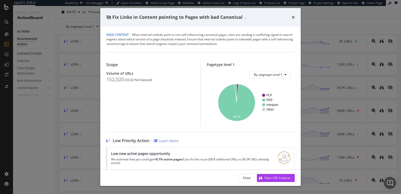
click at [239, 17] on span "Fix Links in Content pointing to Pages with bad Canonical" at bounding box center [177, 17] width 130 height 6
copy span "Fix Links in Content pointing to Pages with bad Canonical"
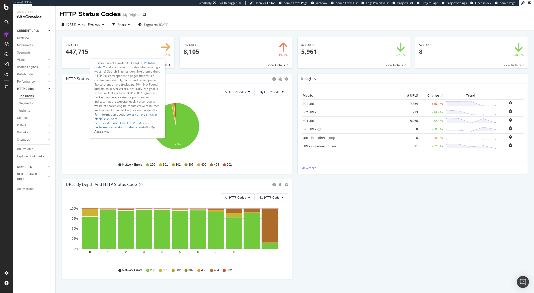
scroll to position [25, 0]
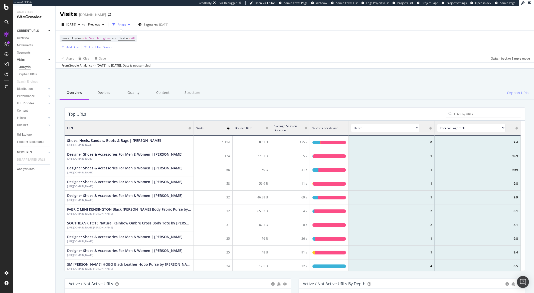
scroll to position [146, 452]
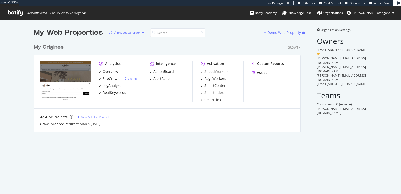
scroll to position [90, 267]
click at [219, 79] on div "PageWorkers" at bounding box center [215, 78] width 22 height 5
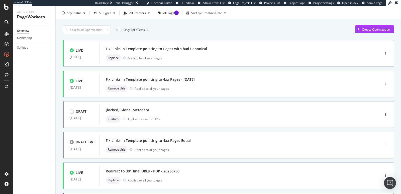
scroll to position [97, 0]
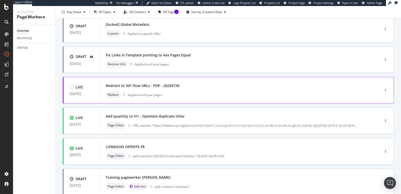
click at [148, 86] on div "Redirect to 301 final URLs - PDP - 20250730" at bounding box center [143, 85] width 74 height 5
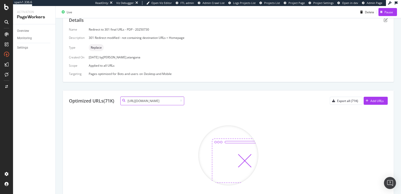
click at [151, 98] on input "[URL][DOMAIN_NAME]" at bounding box center [152, 100] width 64 height 9
paste input "/all"
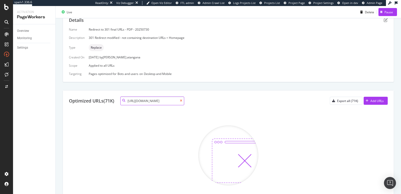
type input "[URL][DOMAIN_NAME]"
click at [181, 100] on icon at bounding box center [181, 100] width 2 height 3
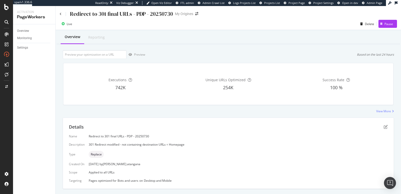
scroll to position [107, 0]
